Goal: Navigation & Orientation: Find specific page/section

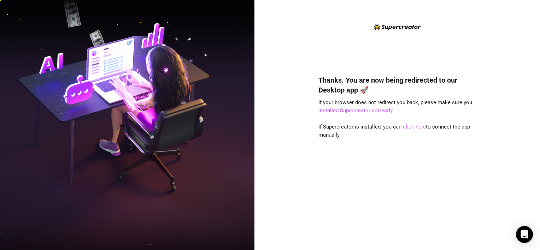
click at [410, 130] on link "click here" at bounding box center [414, 127] width 23 height 6
click at [423, 125] on link "click here" at bounding box center [414, 127] width 23 height 6
click at [415, 125] on link "click here" at bounding box center [414, 127] width 23 height 6
